Goal: Transaction & Acquisition: Subscribe to service/newsletter

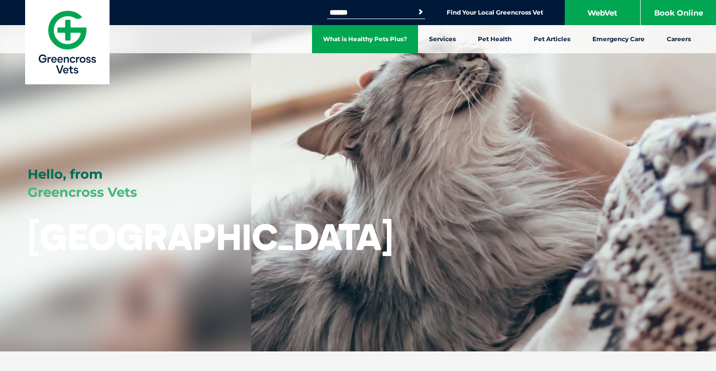
click at [337, 38] on link "What is Healthy Pets Plus?" at bounding box center [365, 39] width 106 height 28
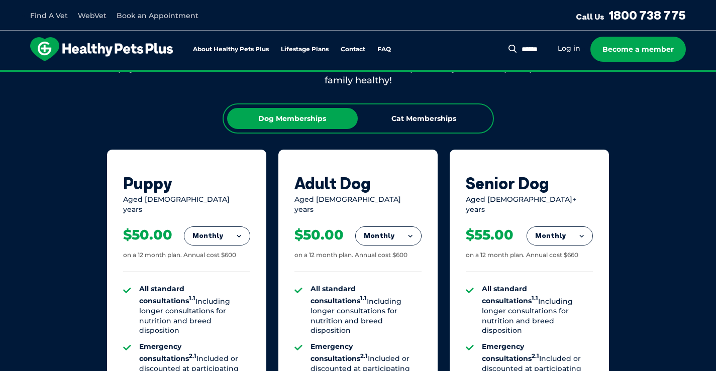
scroll to position [603, 0]
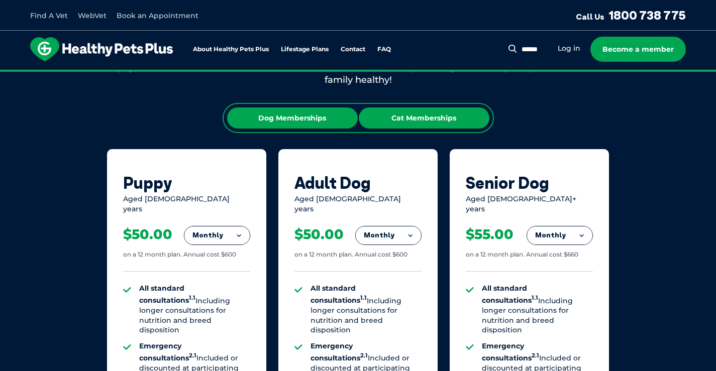
click at [457, 108] on div "Cat Memberships" at bounding box center [424, 118] width 131 height 21
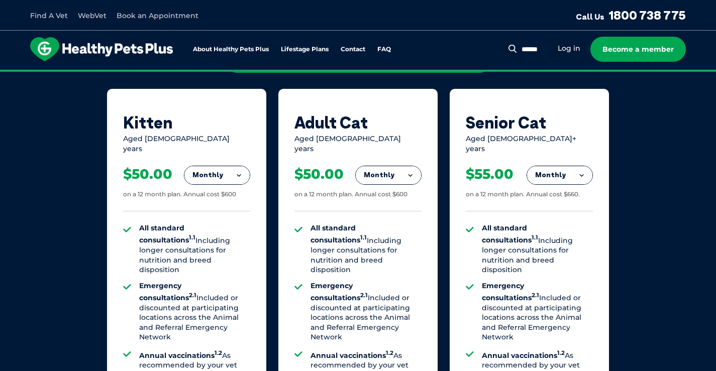
scroll to position [653, 0]
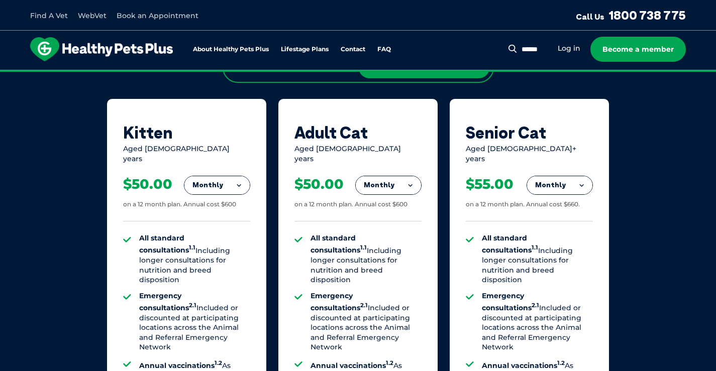
click at [201, 176] on button "Monthly" at bounding box center [216, 185] width 65 height 18
click at [201, 208] on li "Fortnightly" at bounding box center [216, 206] width 65 height 24
